Goal: Communication & Community: Answer question/provide support

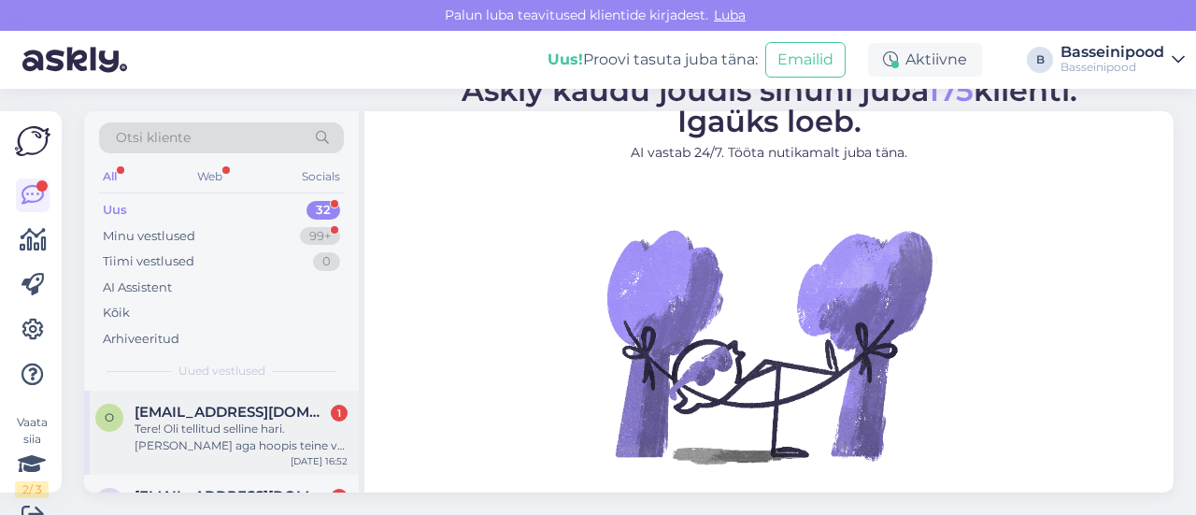
click at [235, 418] on span "[EMAIL_ADDRESS][DOMAIN_NAME]" at bounding box center [232, 412] width 194 height 17
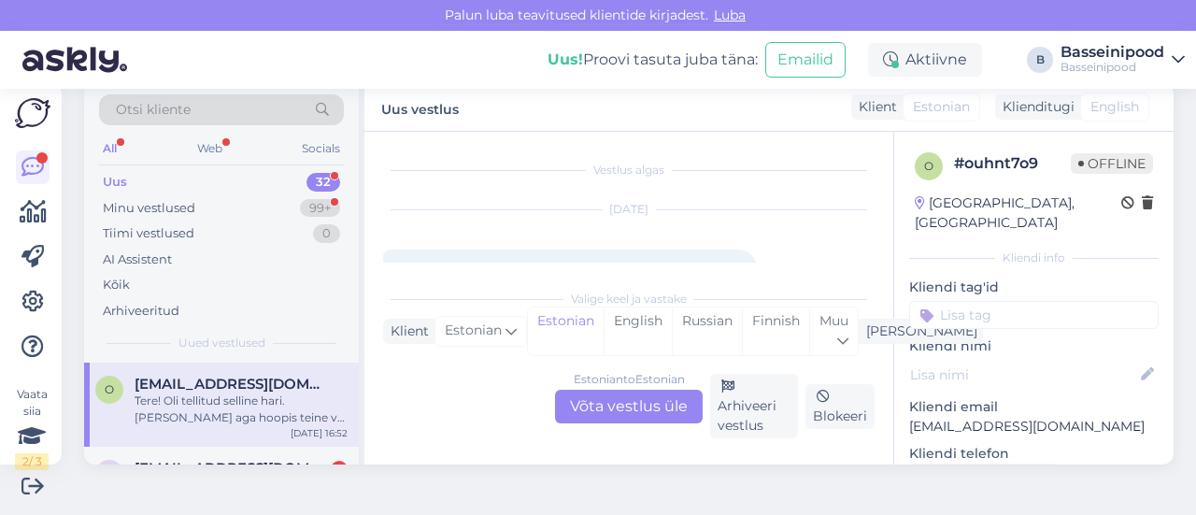
scroll to position [39, 0]
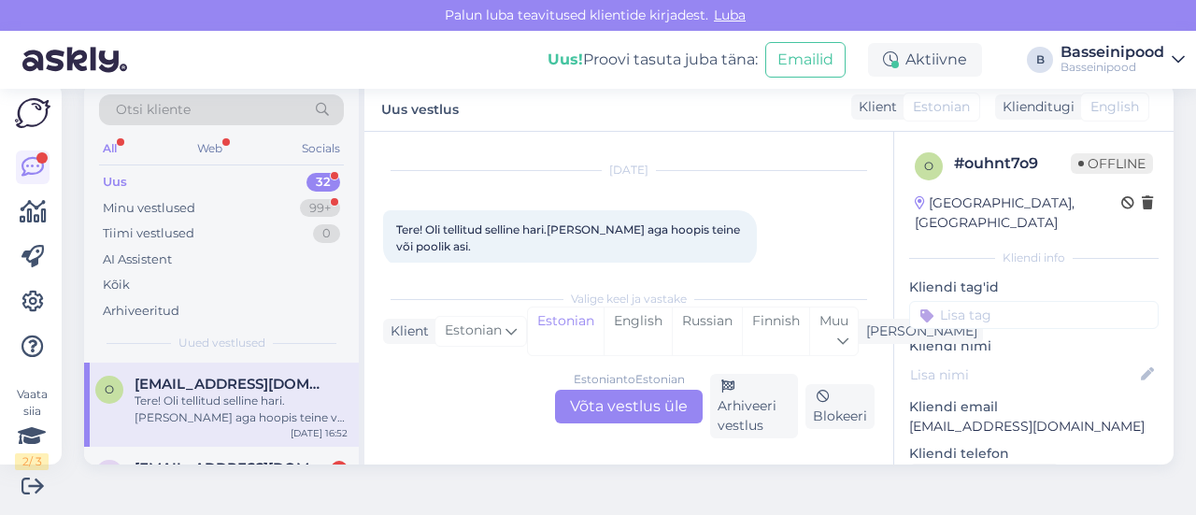
click at [617, 405] on div "Estonian to Estonian Võta vestlus üle" at bounding box center [629, 407] width 148 height 34
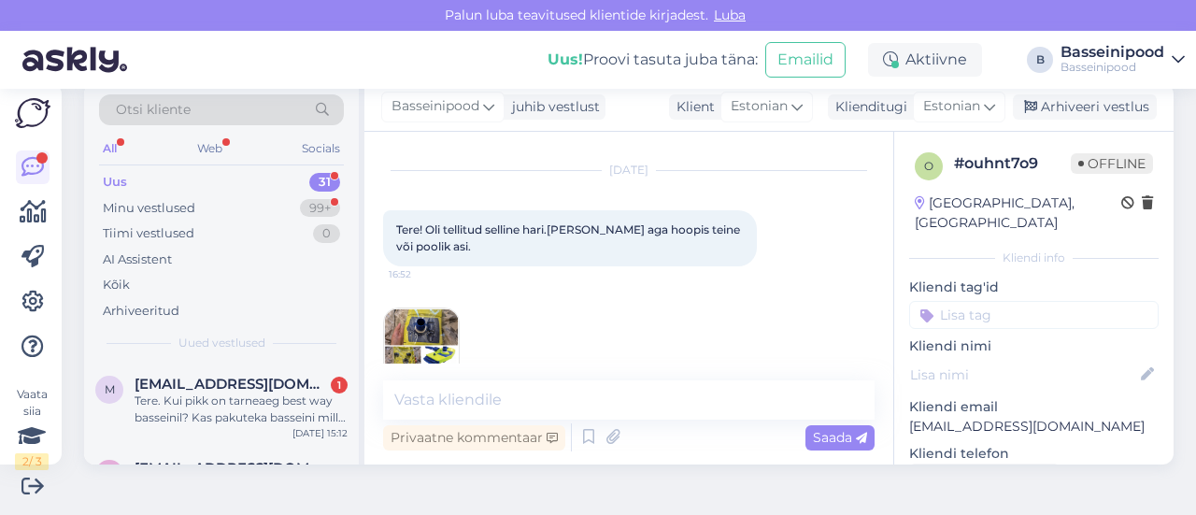
click at [405, 319] on img at bounding box center [421, 345] width 75 height 75
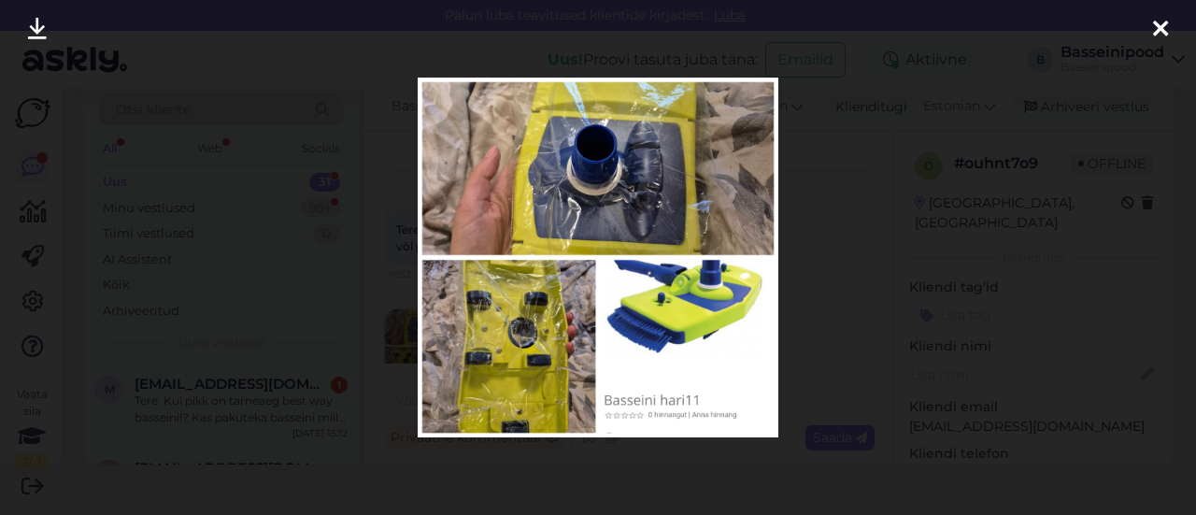
click at [599, 189] on img at bounding box center [598, 258] width 361 height 361
click at [694, 283] on img at bounding box center [598, 258] width 361 height 361
click at [939, 307] on div at bounding box center [598, 257] width 1196 height 515
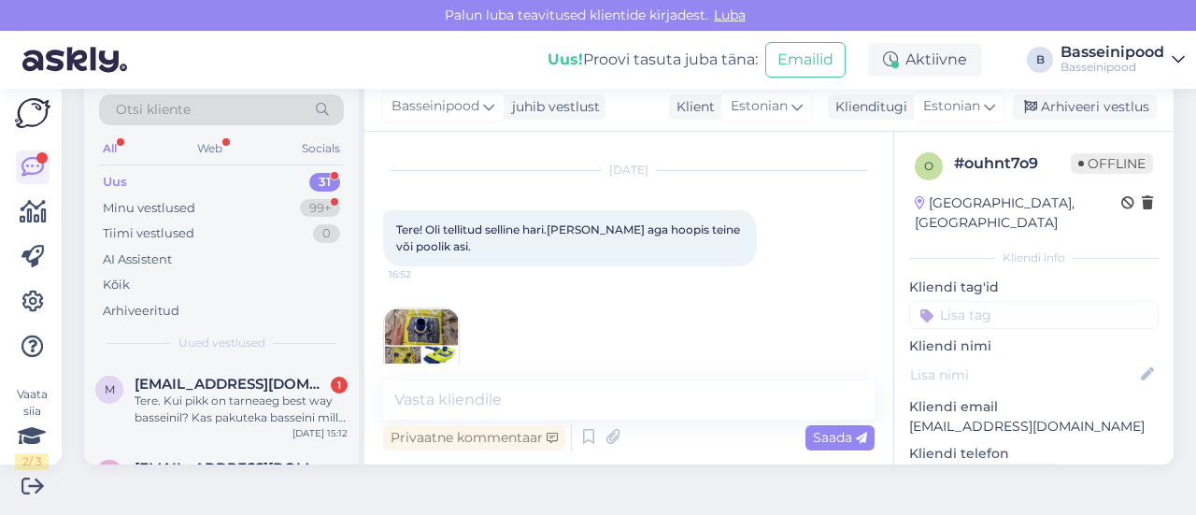
click at [424, 324] on img at bounding box center [421, 345] width 75 height 75
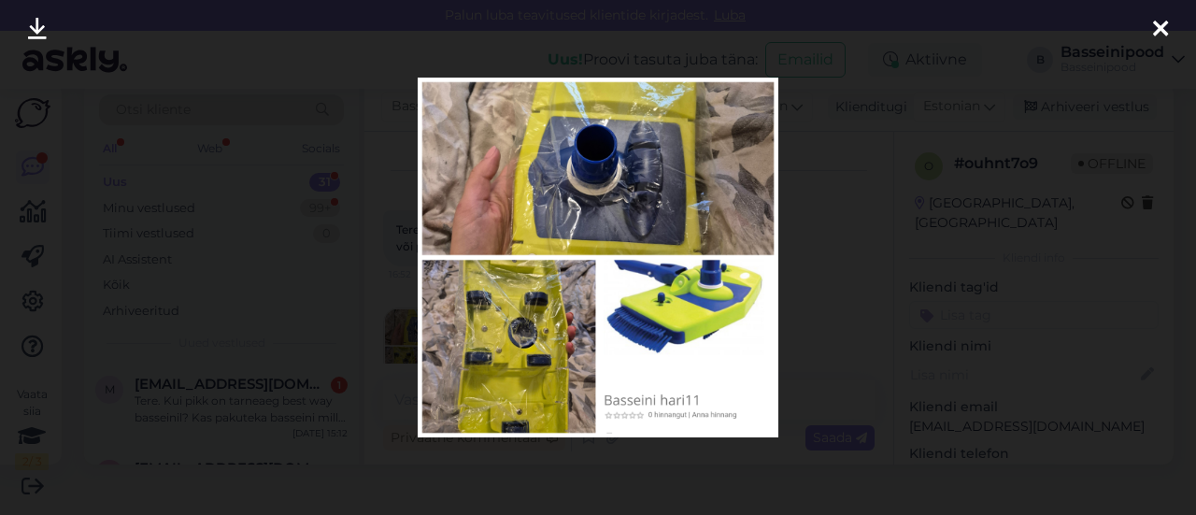
click at [503, 345] on img at bounding box center [598, 258] width 361 height 361
click at [659, 180] on img at bounding box center [598, 258] width 361 height 361
click at [911, 244] on div at bounding box center [598, 257] width 1196 height 515
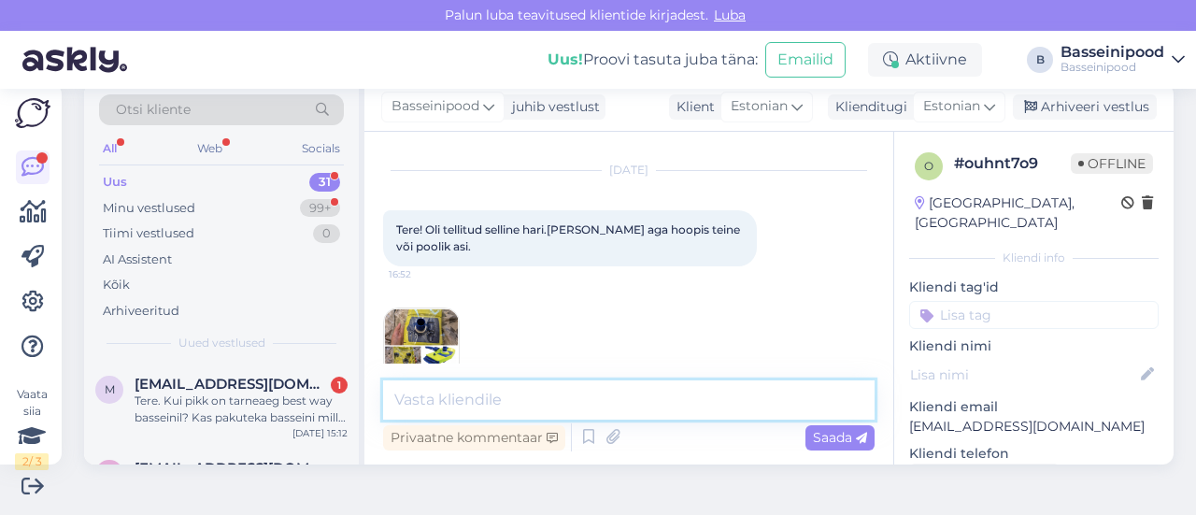
click at [442, 397] on textarea at bounding box center [628, 399] width 491 height 39
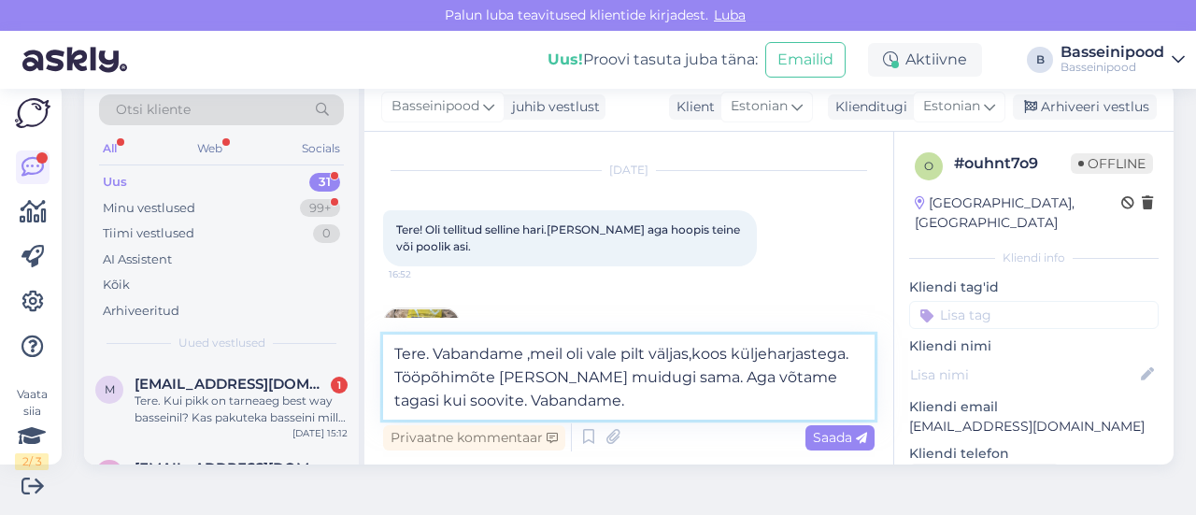
click at [516, 377] on textarea "Tere. Vabandame ,meil oli vale pilt väljas,koos küljeharjastega. Tööpõhimõte [P…" at bounding box center [628, 376] width 491 height 85
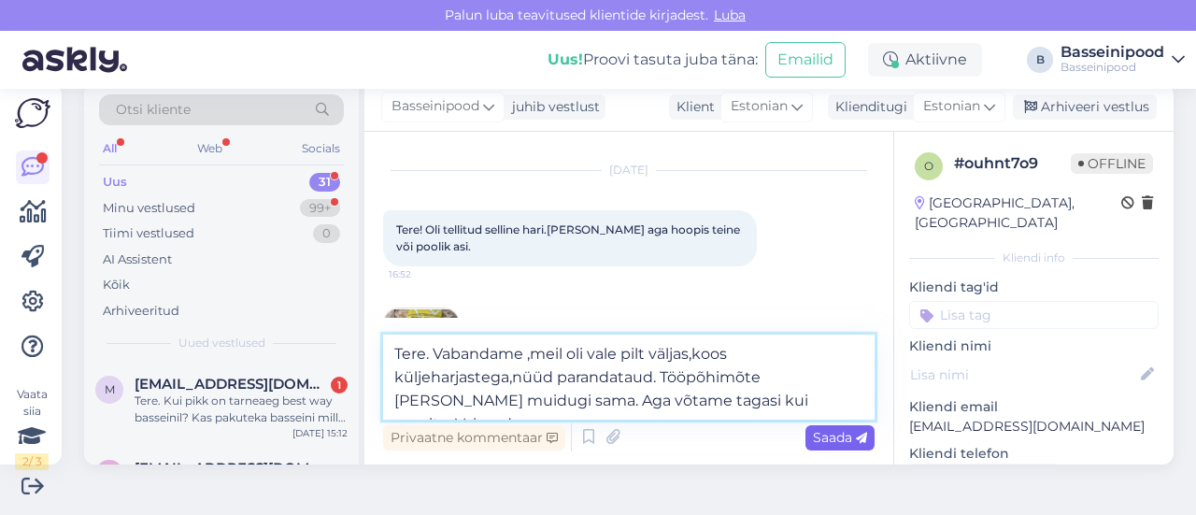
type textarea "Tere. Vabandame ,meil oli vale pilt väljas,koos küljeharjastega,nüüd parandatau…"
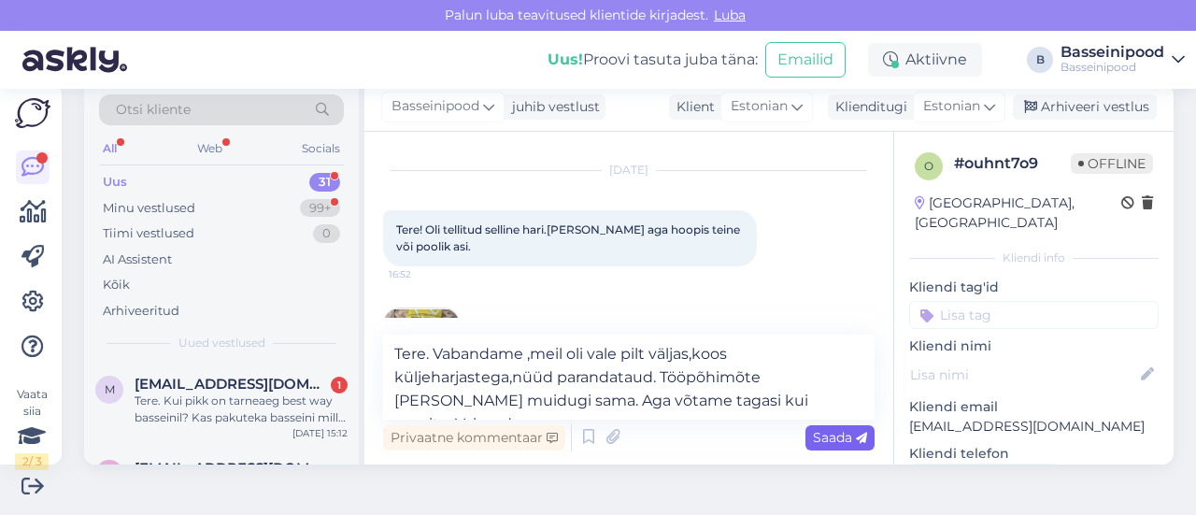
click at [813, 438] on span "Saada" at bounding box center [840, 437] width 54 height 17
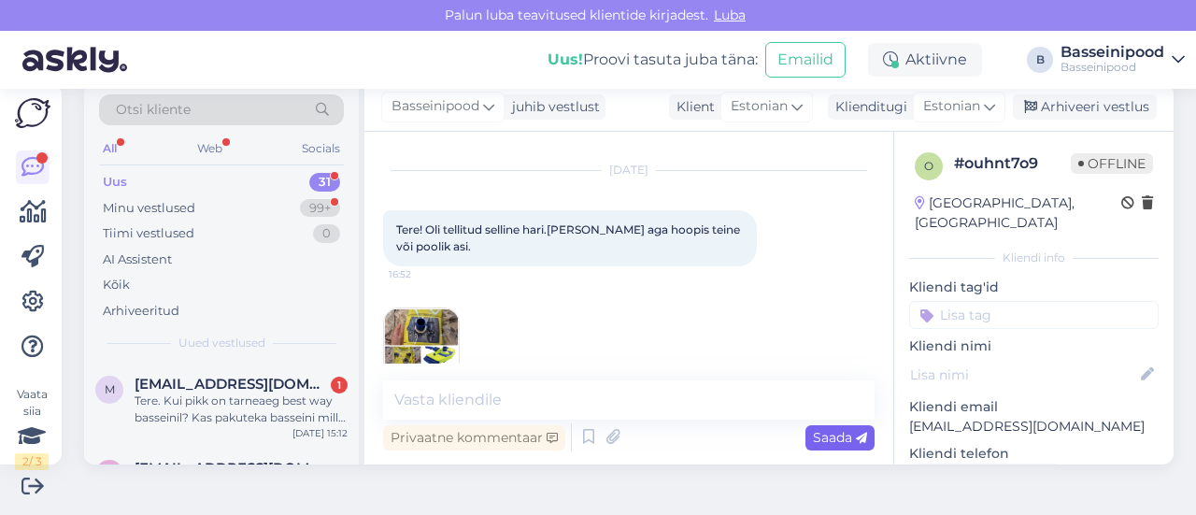
scroll to position [192, 0]
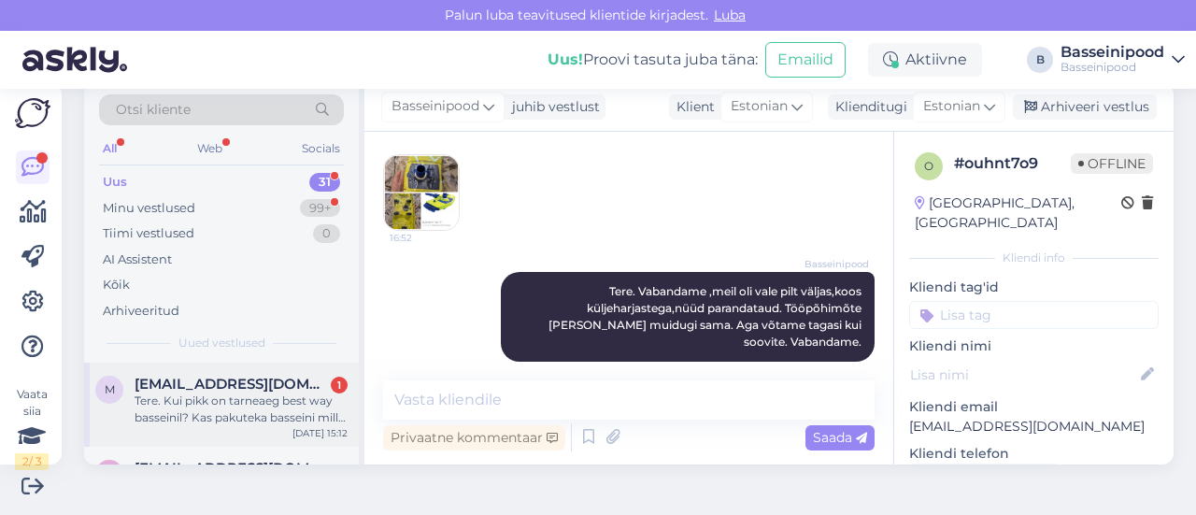
click at [219, 399] on div "Tere. Kui pikk on tarneaeg best way basseinil? Kas pakuteka basseini mille vee …" at bounding box center [241, 409] width 213 height 34
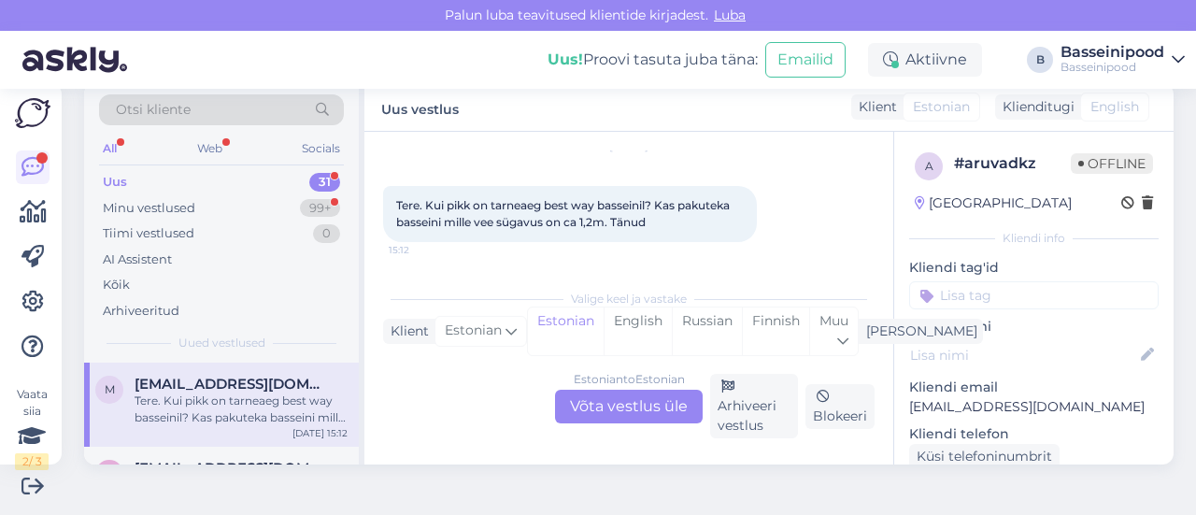
scroll to position [39, 0]
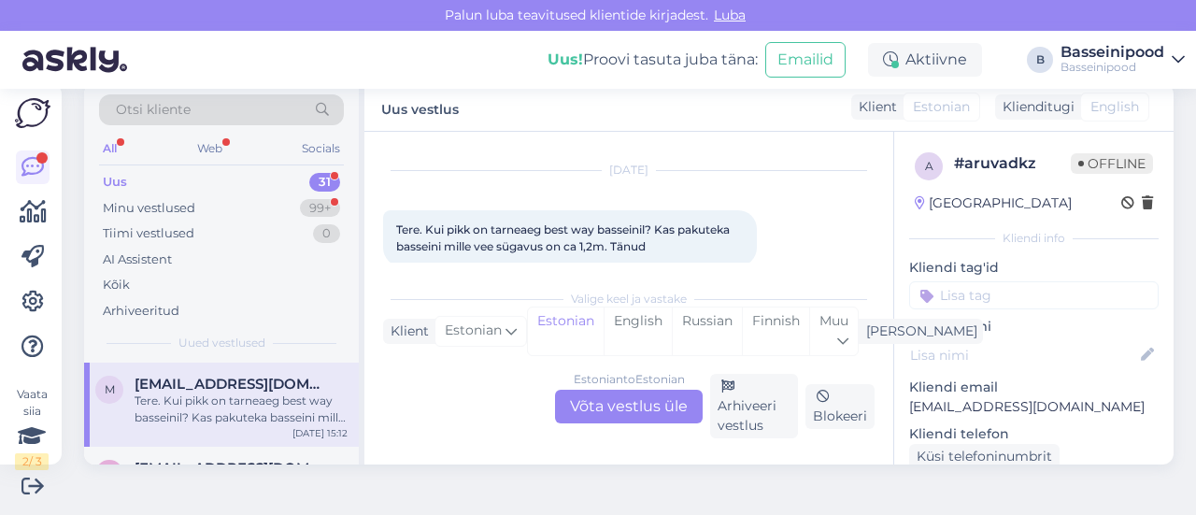
click at [121, 178] on div "Uus" at bounding box center [115, 182] width 24 height 19
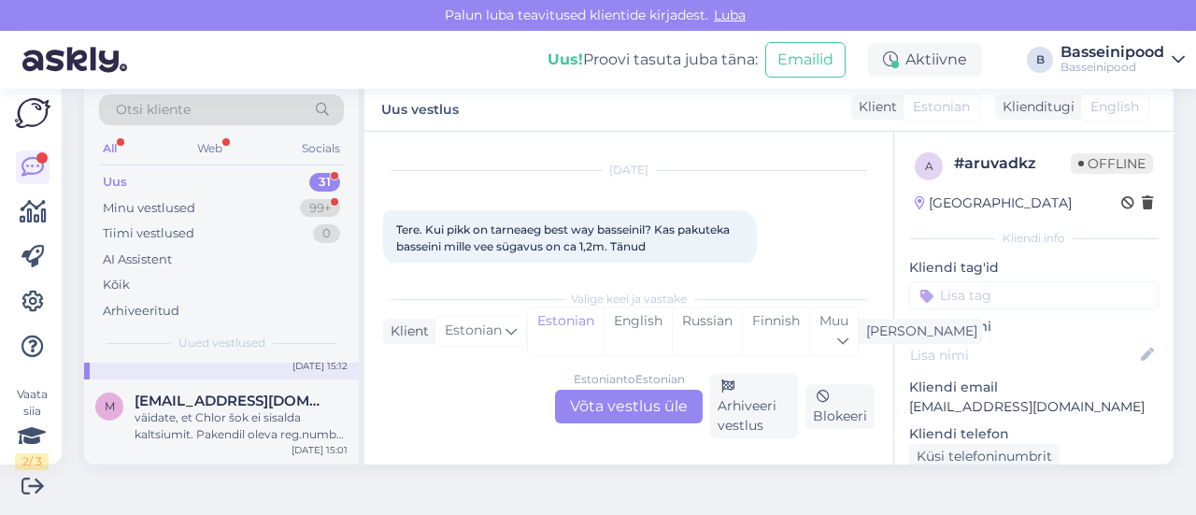
scroll to position [0, 0]
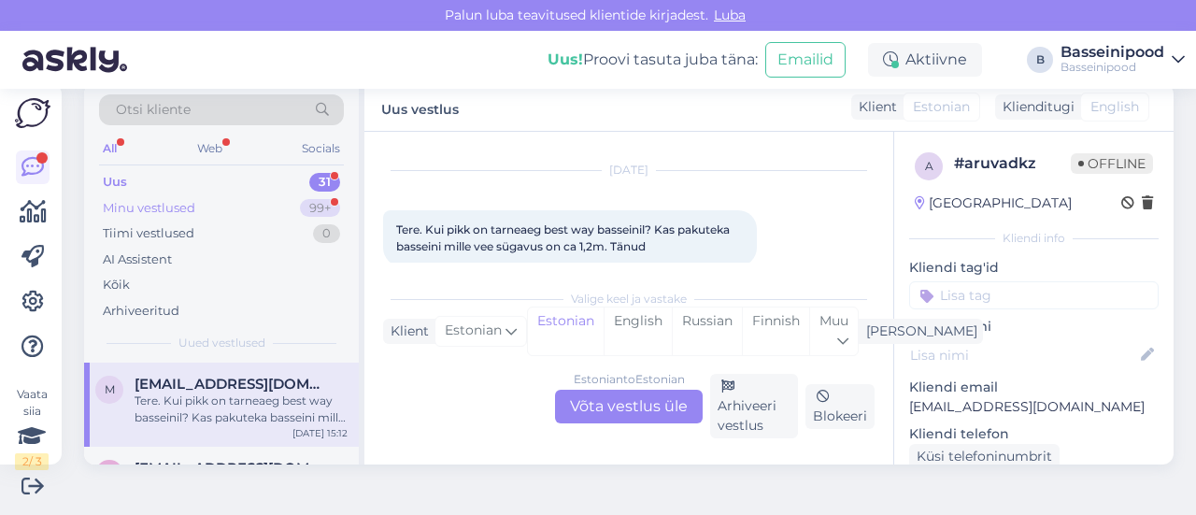
click at [142, 209] on div "Minu vestlused" at bounding box center [149, 208] width 92 height 19
